Goal: Complete application form

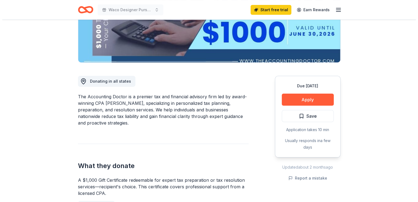
scroll to position [110, 0]
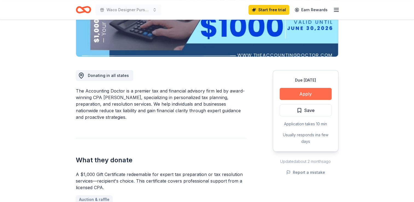
click at [301, 91] on button "Apply" at bounding box center [306, 94] width 52 height 12
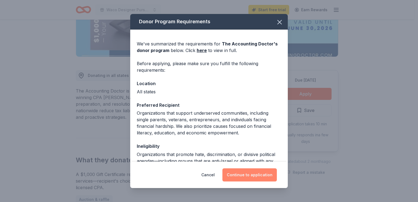
click at [246, 175] on button "Continue to application" at bounding box center [250, 174] width 54 height 13
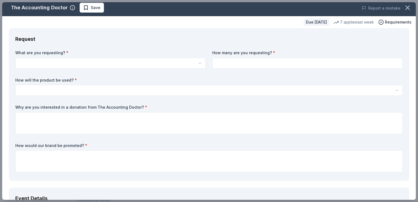
scroll to position [0, 0]
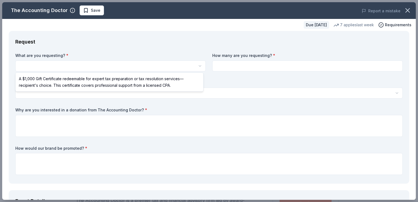
select select "A $1,000 Gift Certificate redeemable for expert tax preparation or tax resoluti…"
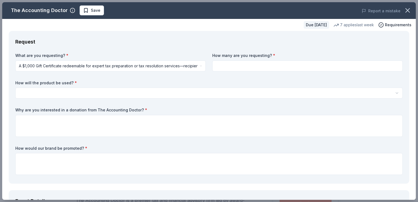
click at [231, 65] on input at bounding box center [307, 66] width 191 height 11
click at [237, 69] on input at bounding box center [307, 66] width 191 height 11
type input "2"
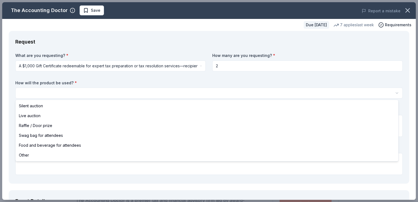
click at [45, 91] on html "Waco Designer Purse Bingo Save Apply Due [DATE] Share The Accounting Doctor New…" at bounding box center [209, 101] width 418 height 202
select select "silentAuction"
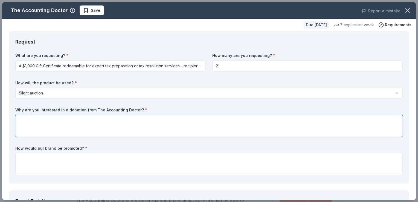
click at [38, 115] on textarea at bounding box center [209, 126] width 388 height 22
type textarea "T"
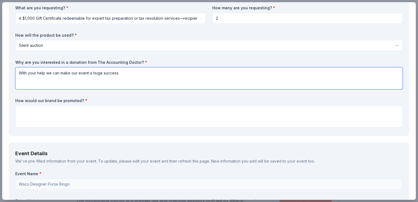
scroll to position [55, 0]
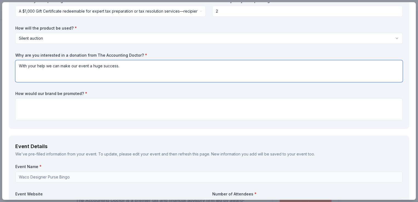
type textarea "With your help we can make our event a huge success."
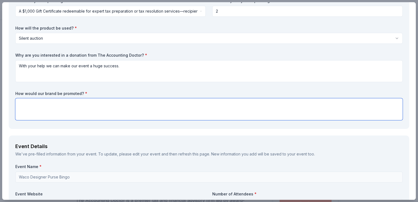
click at [51, 109] on textarea at bounding box center [209, 109] width 388 height 22
type textarea "In-house promotion and social media"
click at [58, 128] on div "Request What are you requesting? * A $1,000 Gift Certificate redeemable for exp…" at bounding box center [209, 52] width 401 height 153
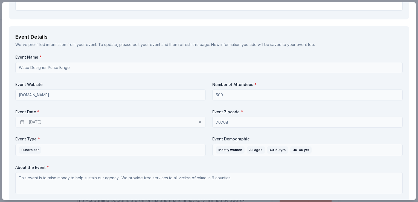
scroll to position [192, 0]
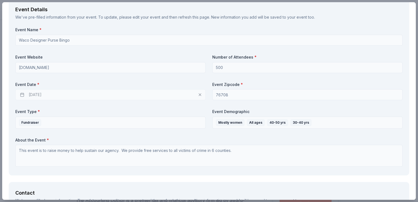
click at [48, 99] on div "[DATE]" at bounding box center [110, 94] width 191 height 11
click at [53, 95] on div "[DATE]" at bounding box center [110, 94] width 191 height 11
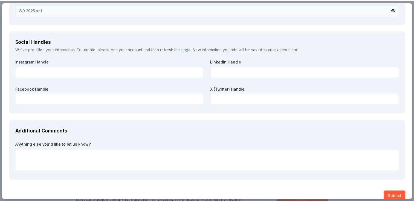
scroll to position [610, 0]
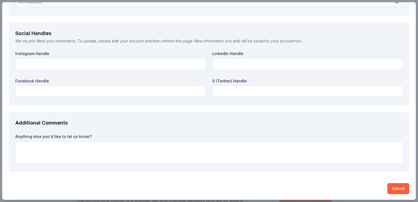
click at [400, 190] on button "Submit" at bounding box center [399, 188] width 22 height 11
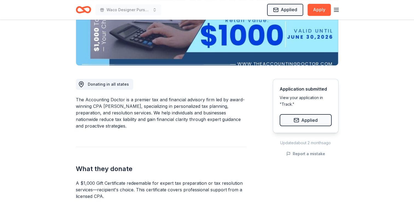
scroll to position [0, 0]
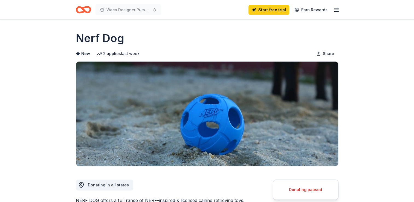
click at [267, 156] on img at bounding box center [207, 114] width 262 height 105
